Goal: Information Seeking & Learning: Learn about a topic

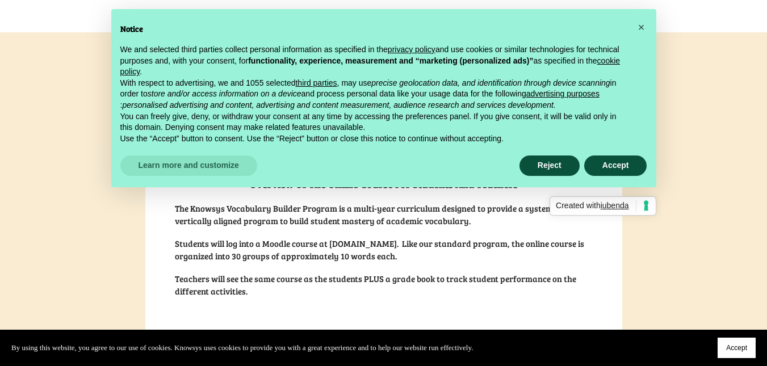
scroll to position [236, 0]
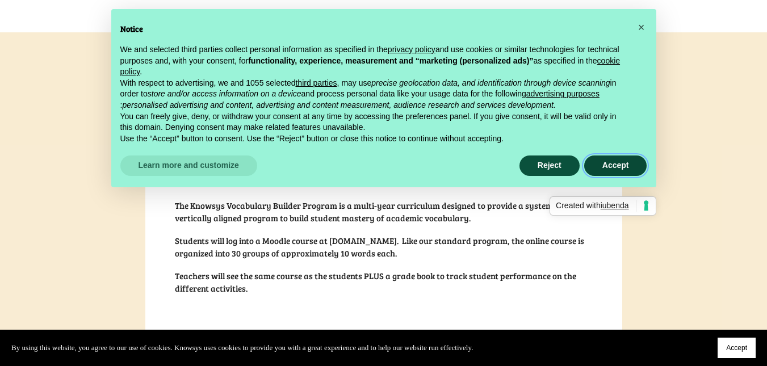
click at [601, 161] on button "Accept" at bounding box center [615, 166] width 63 height 20
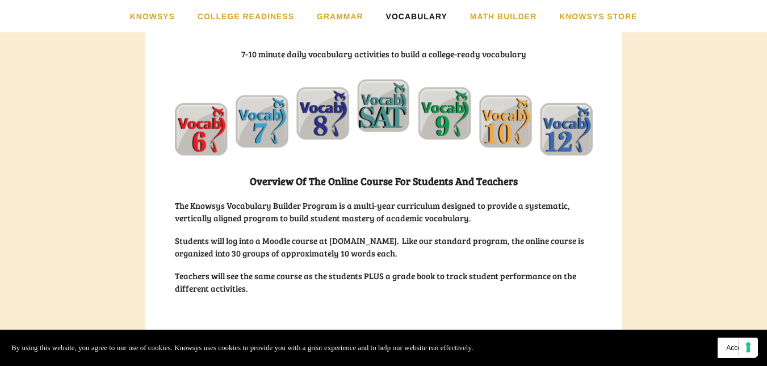
click at [728, 349] on span "Accept" at bounding box center [736, 348] width 21 height 8
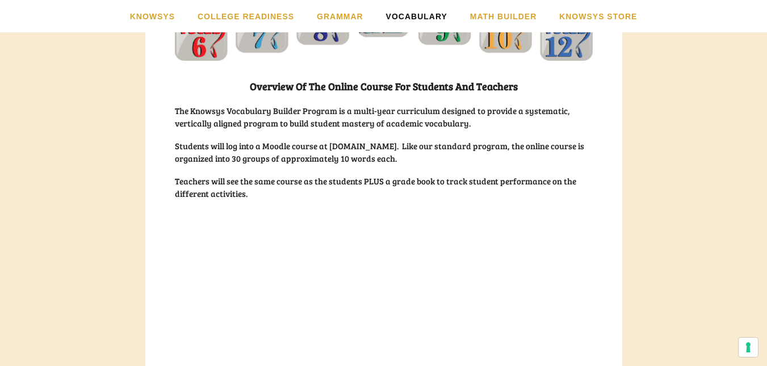
scroll to position [221, 0]
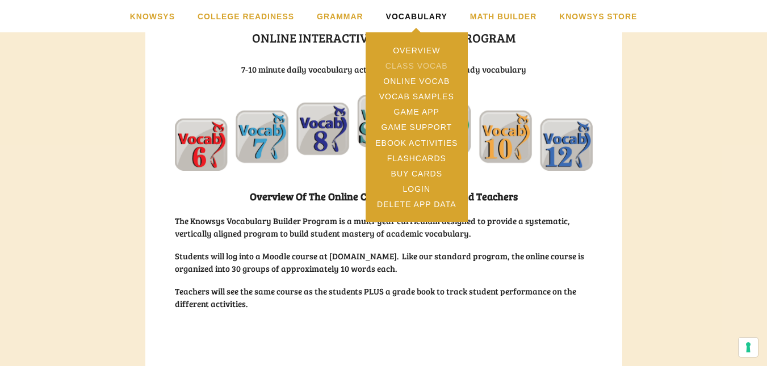
click at [400, 68] on link "Class Vocab" at bounding box center [417, 65] width 102 height 15
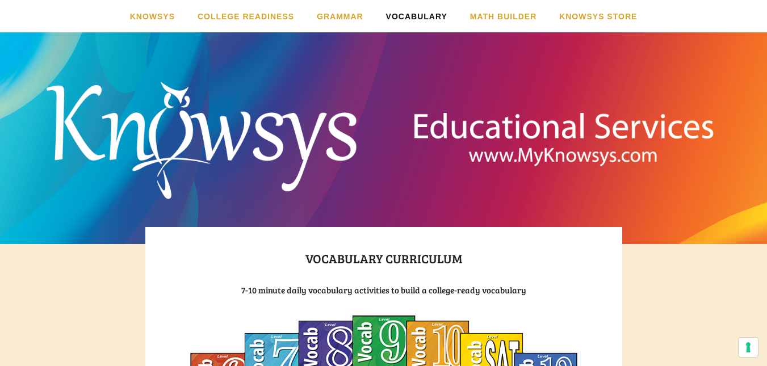
scroll to position [253, 0]
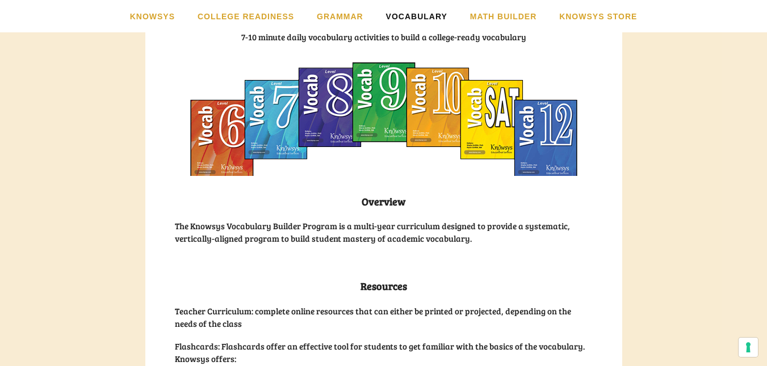
click at [320, 103] on img at bounding box center [383, 119] width 387 height 114
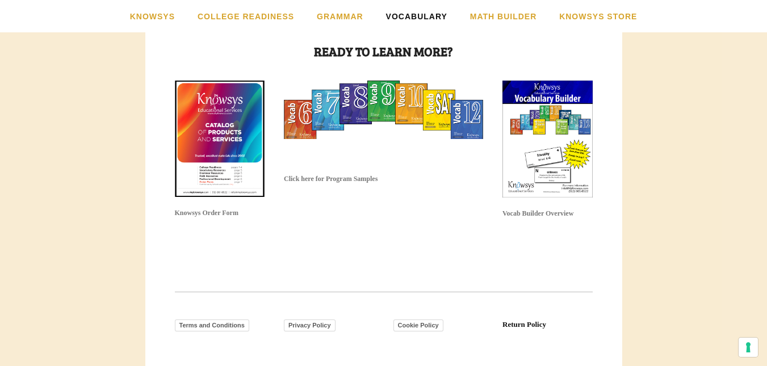
scroll to position [1263, 0]
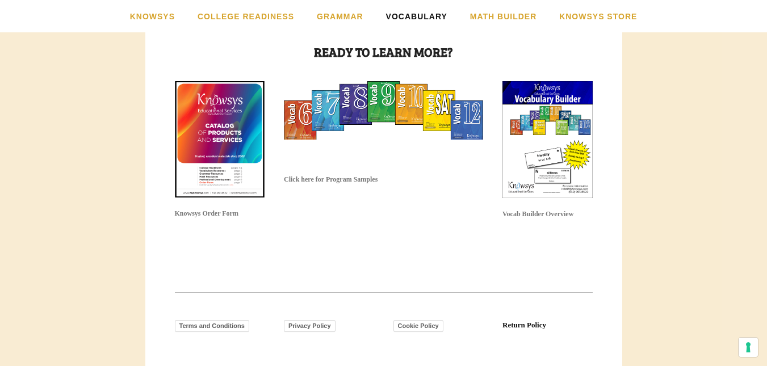
click at [352, 108] on img at bounding box center [383, 110] width 199 height 58
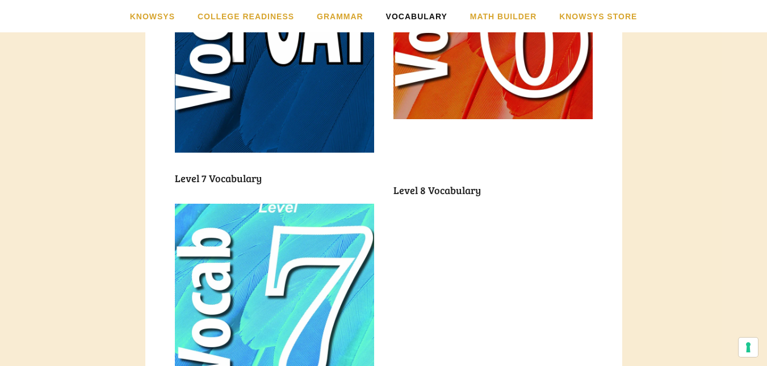
scroll to position [441, 0]
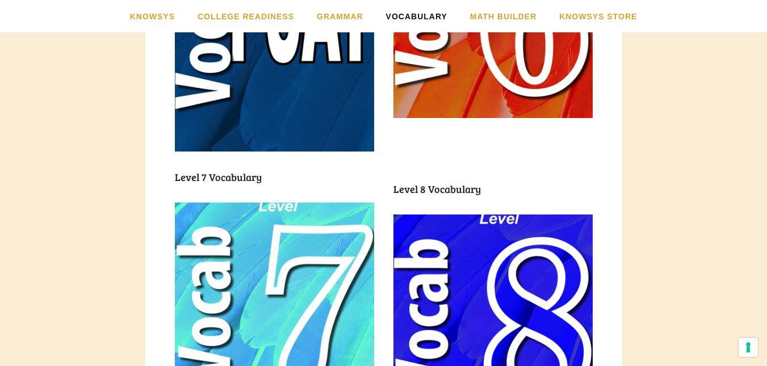
click at [413, 215] on img at bounding box center [492, 329] width 199 height 229
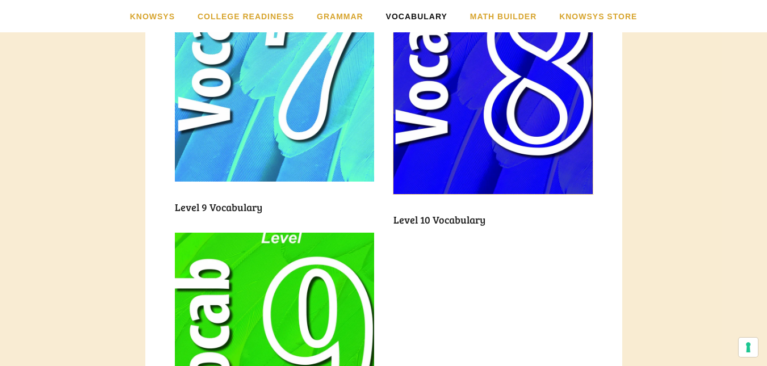
scroll to position [728, 0]
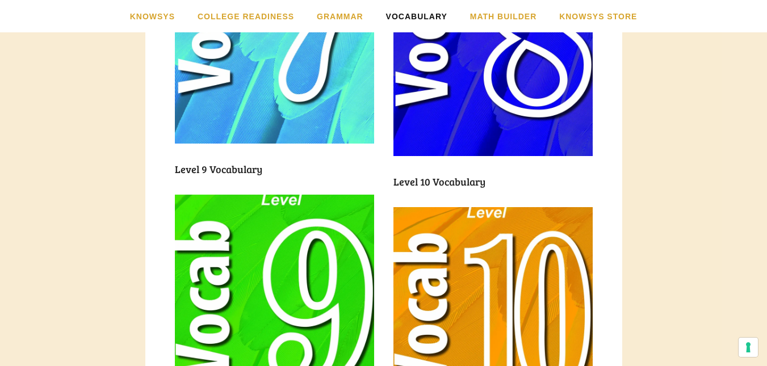
click at [284, 216] on img at bounding box center [274, 310] width 199 height 231
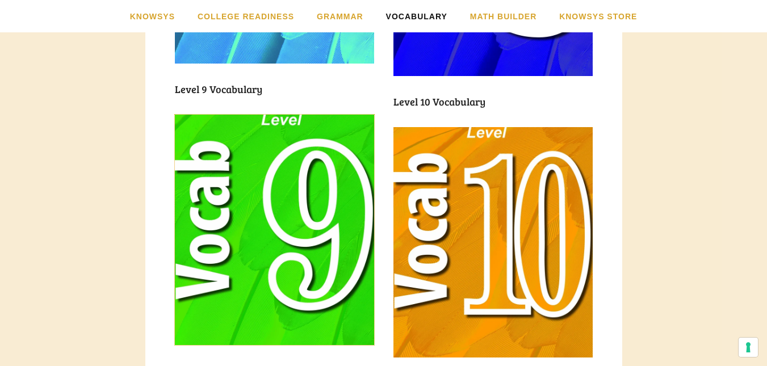
scroll to position [809, 0]
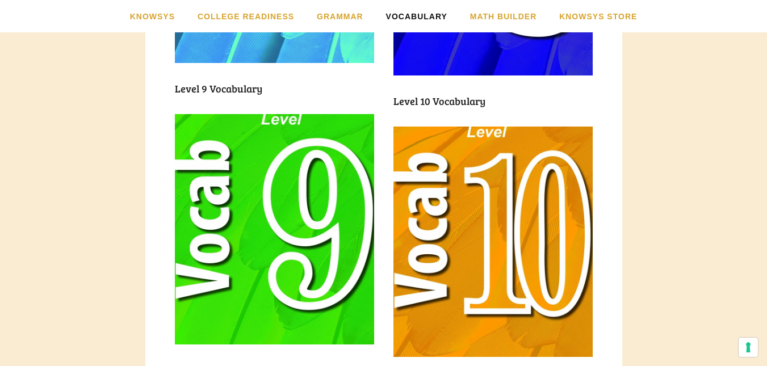
drag, startPoint x: 498, startPoint y: 265, endPoint x: 486, endPoint y: 265, distance: 11.9
click at [486, 265] on img at bounding box center [492, 242] width 199 height 231
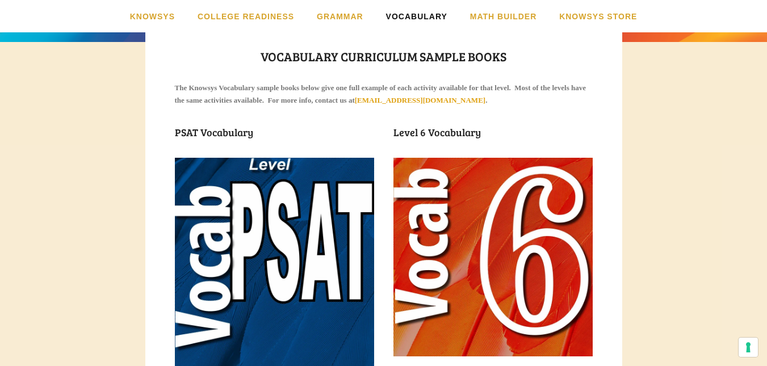
scroll to position [294, 0]
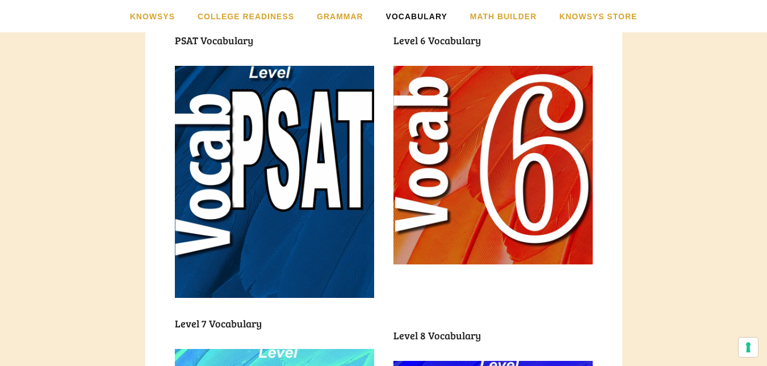
click at [427, 102] on img at bounding box center [492, 165] width 199 height 199
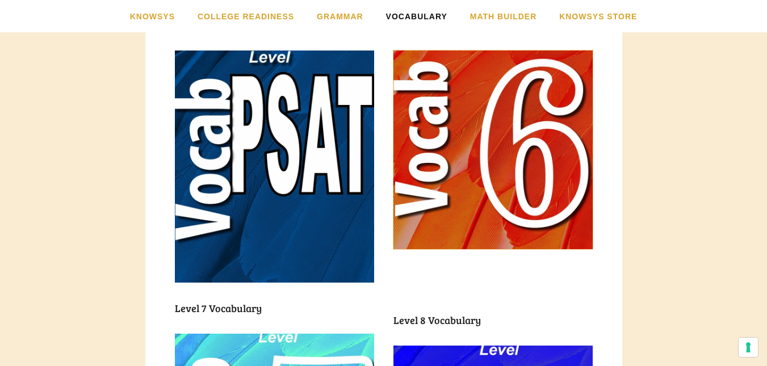
scroll to position [309, 0]
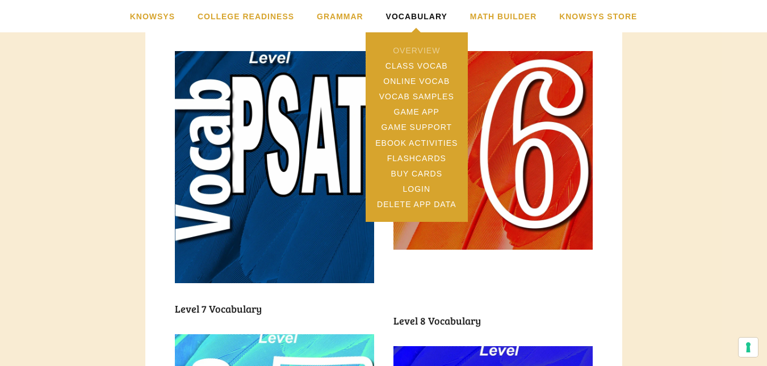
click at [418, 43] on link "Overview" at bounding box center [417, 50] width 102 height 15
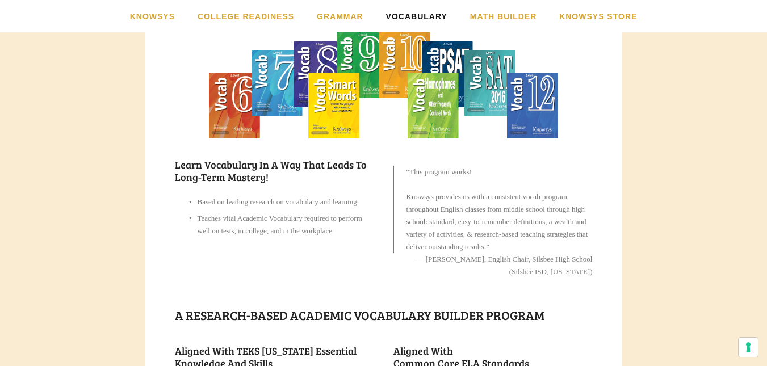
scroll to position [244, 0]
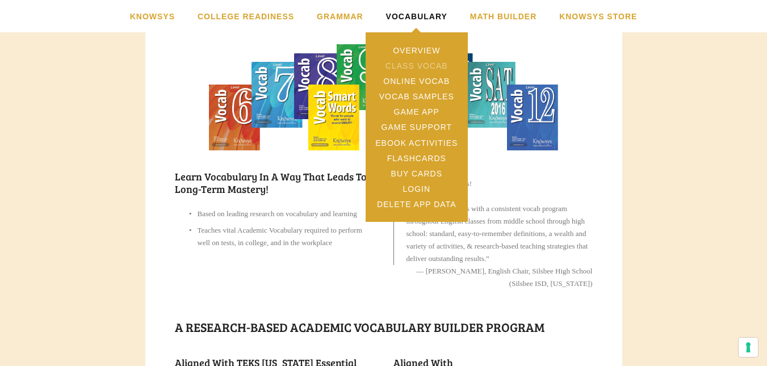
click at [412, 66] on link "Class Vocab" at bounding box center [417, 65] width 102 height 15
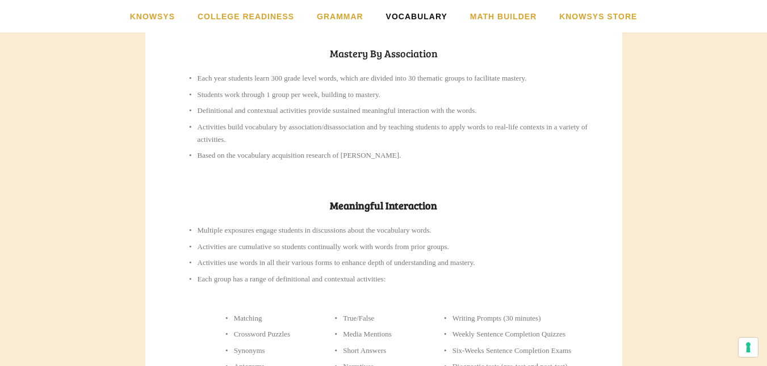
scroll to position [650, 0]
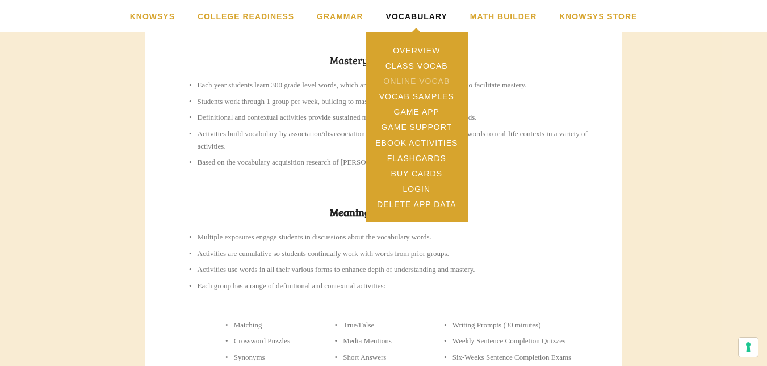
click at [408, 85] on link "Online Vocab" at bounding box center [417, 80] width 102 height 15
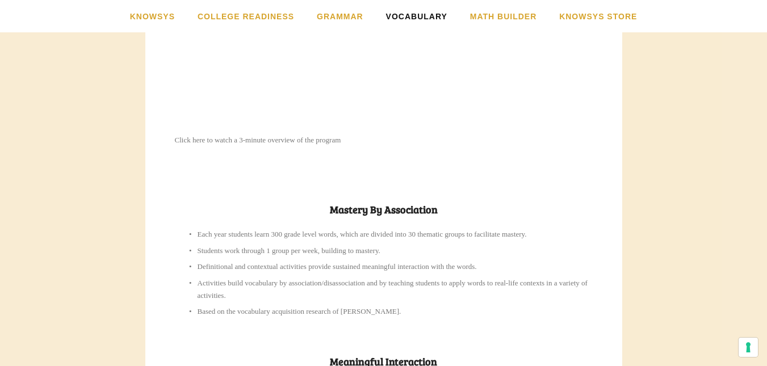
scroll to position [645, 0]
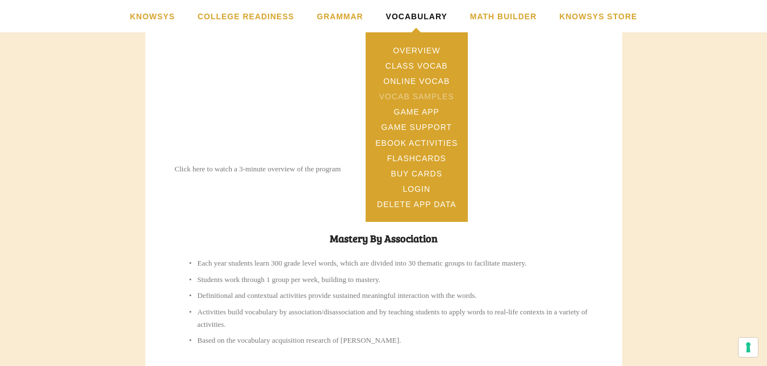
click at [407, 98] on link "Vocab Samples" at bounding box center [417, 96] width 102 height 15
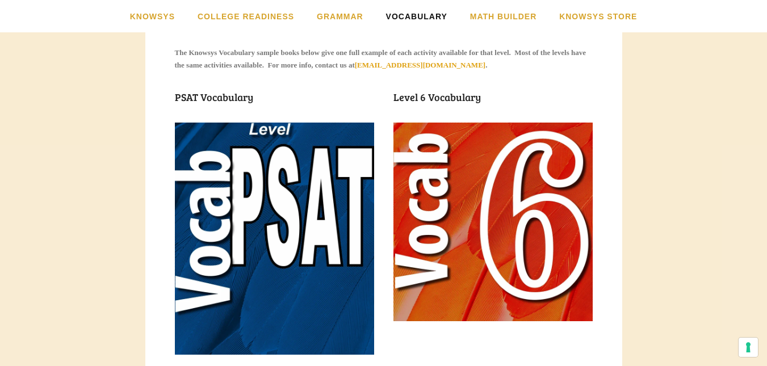
scroll to position [237, 0]
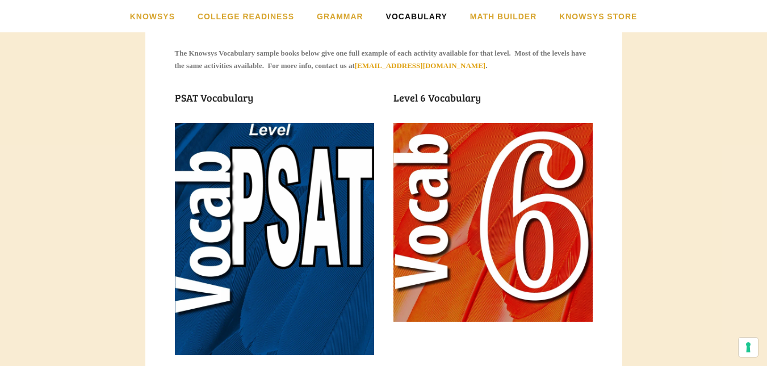
click at [460, 206] on img at bounding box center [492, 222] width 199 height 199
